Goal: Transaction & Acquisition: Subscribe to service/newsletter

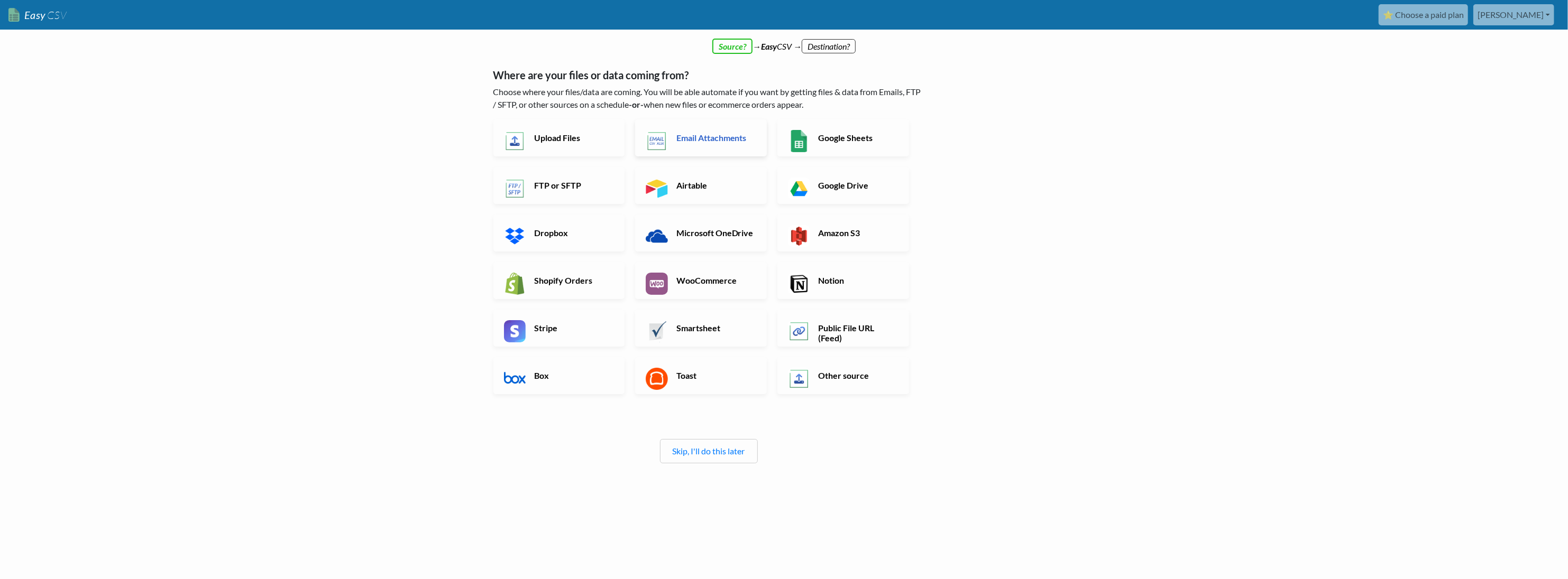
click at [698, 143] on h6 "Email Attachments" at bounding box center [716, 138] width 83 height 10
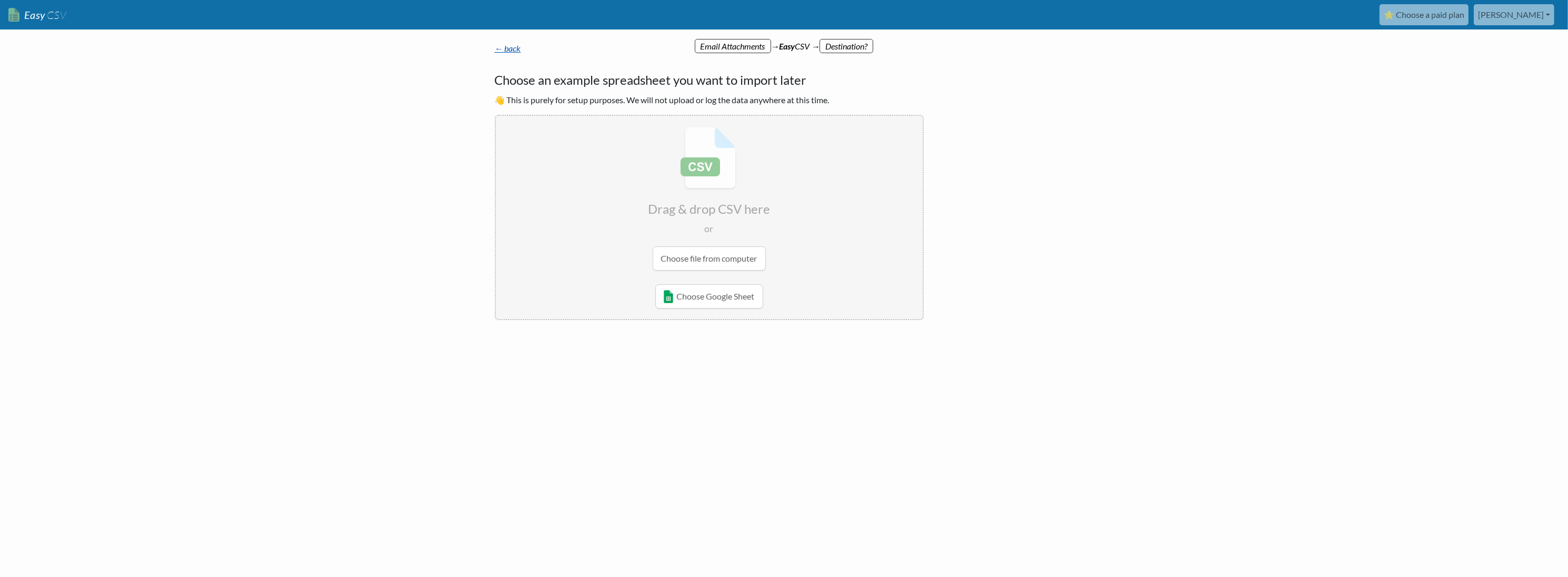
click at [509, 54] on link "← back" at bounding box center [508, 48] width 26 height 10
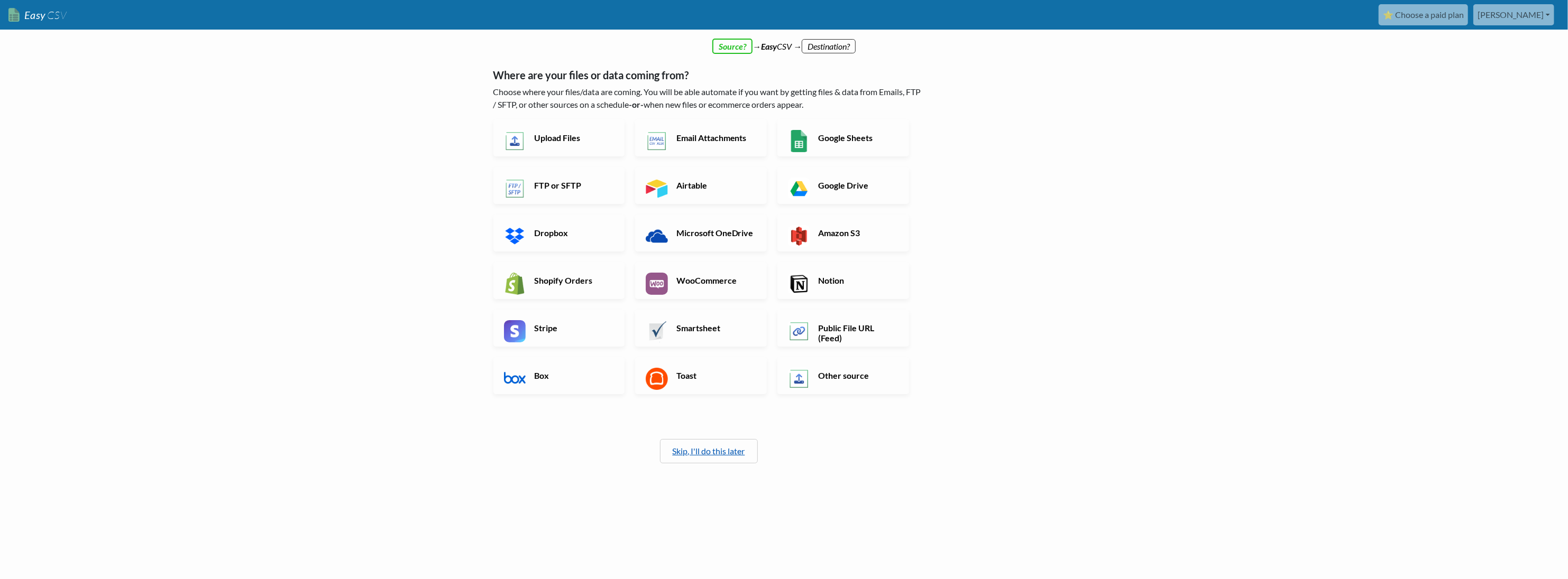
click at [705, 456] on link "Skip, I'll do this later" at bounding box center [708, 451] width 73 height 10
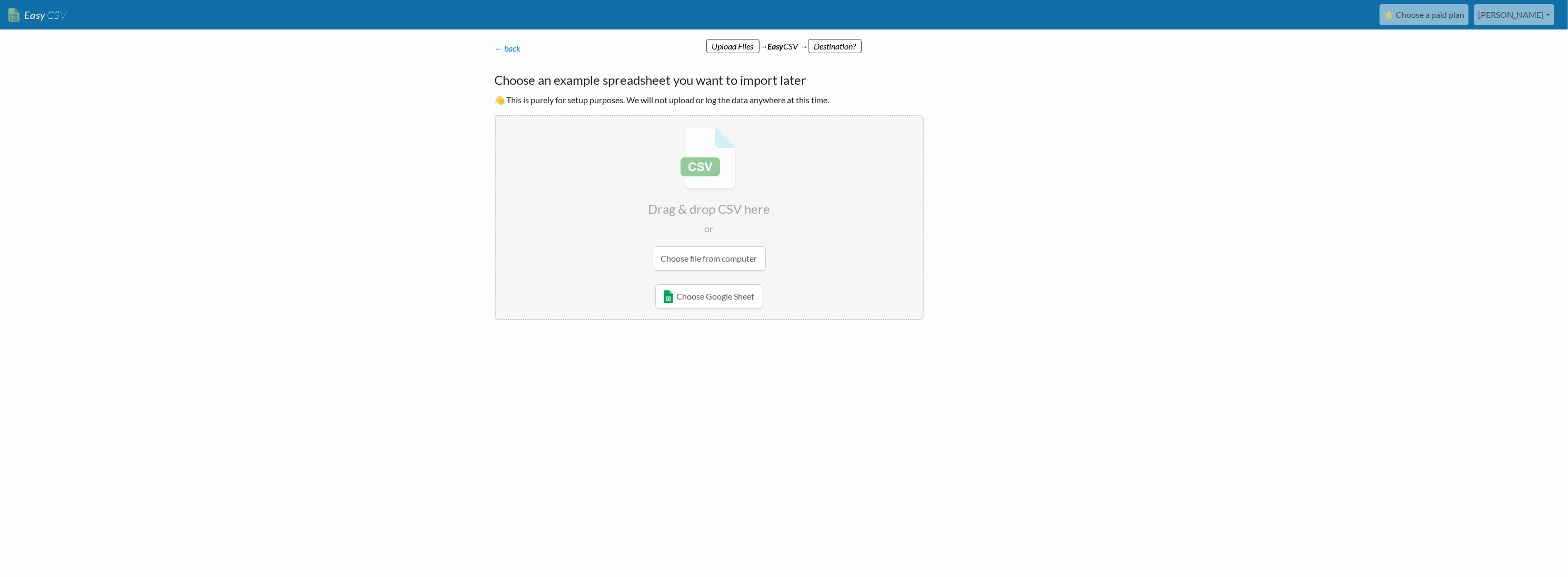
click at [1433, 13] on link "⭐ Choose a paid plan" at bounding box center [1424, 15] width 89 height 21
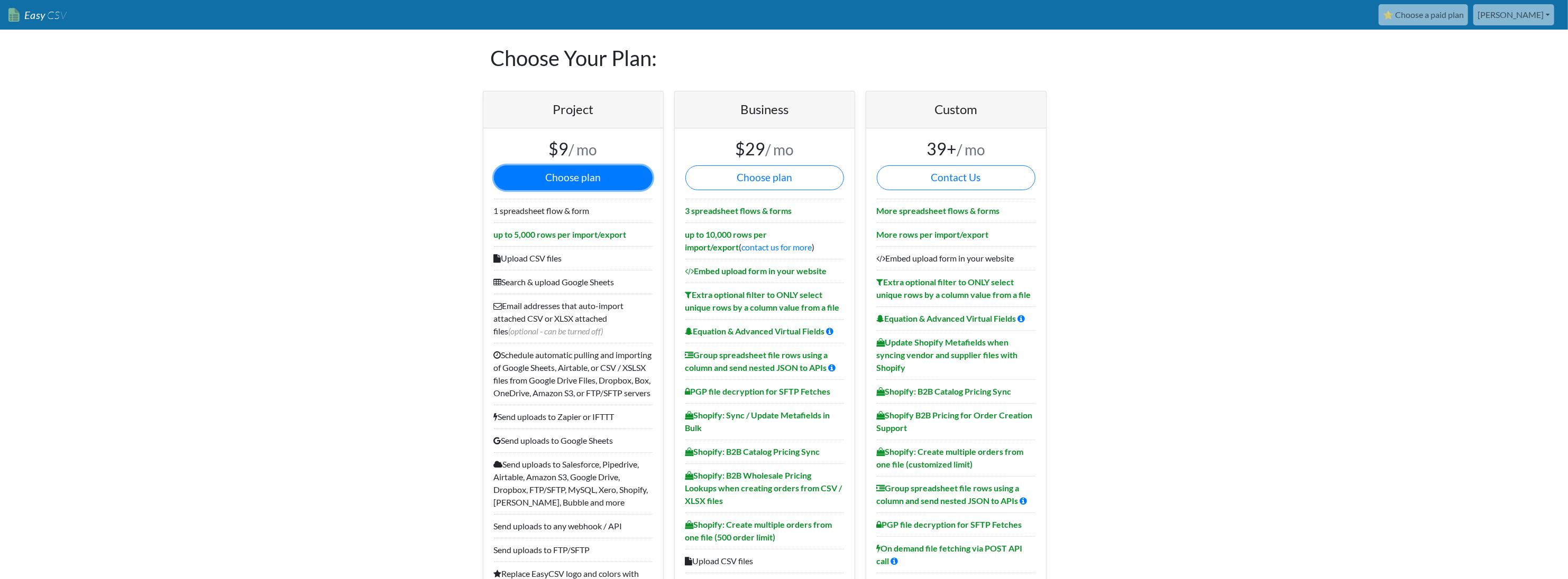
click at [549, 191] on button "Choose plan" at bounding box center [573, 178] width 159 height 24
